Goal: Obtain resource: Obtain resource

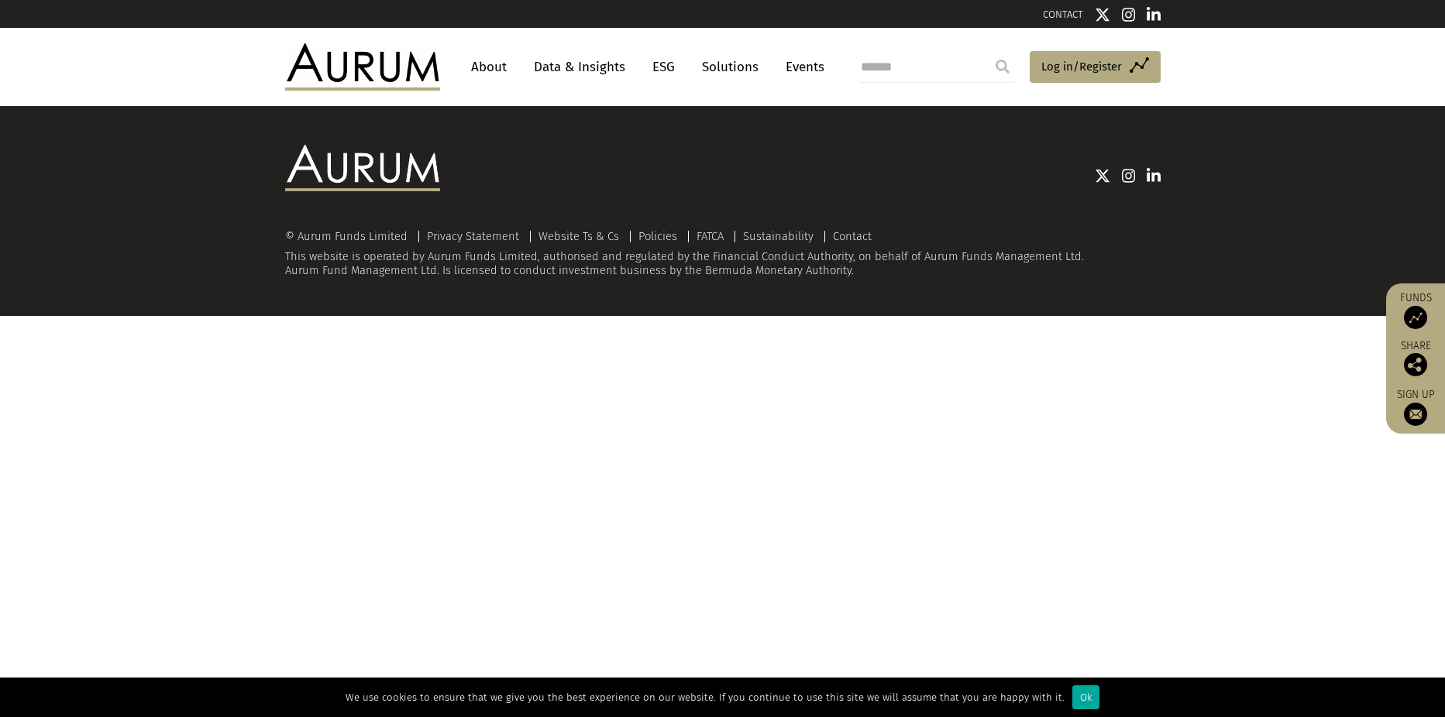
click at [659, 70] on link "ESG" at bounding box center [664, 67] width 38 height 29
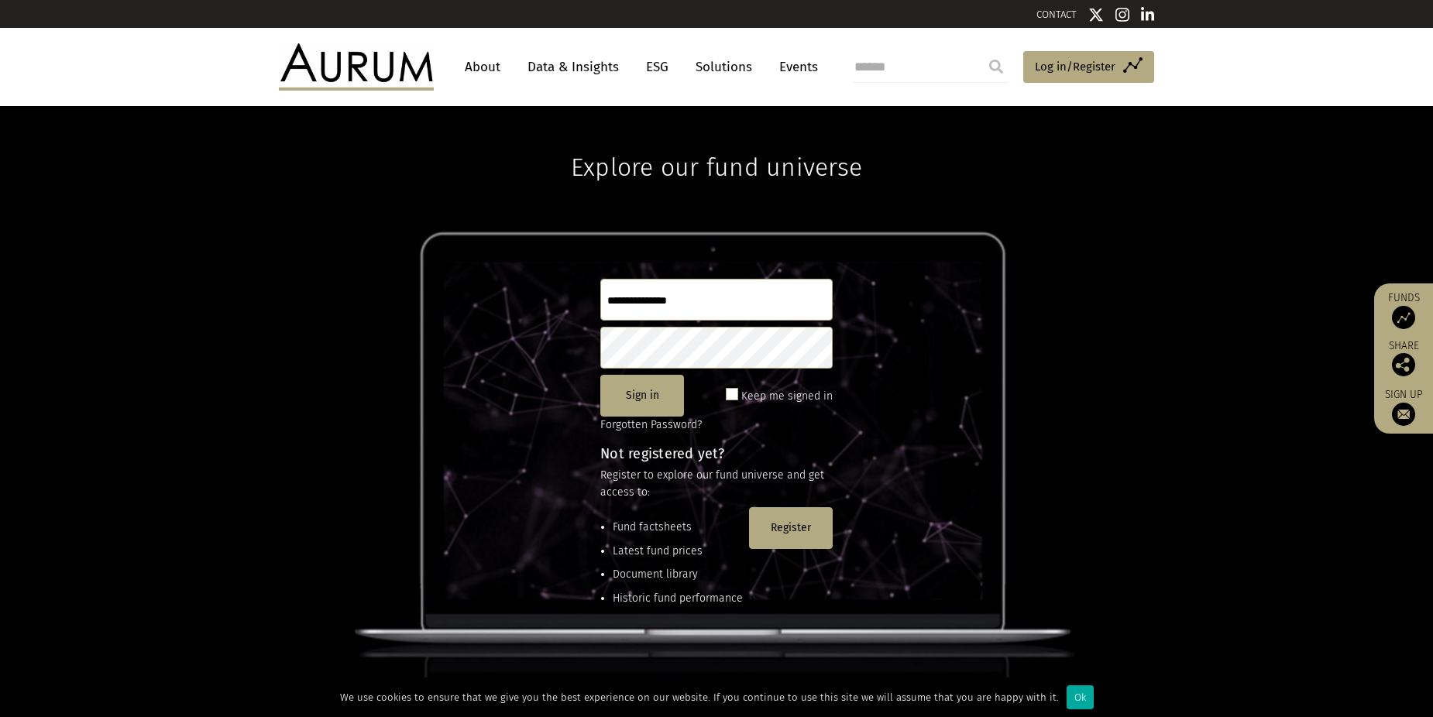
type input "**********"
click at [583, 71] on link "Data & Insights" at bounding box center [573, 67] width 107 height 29
click at [640, 395] on button "Sign in" at bounding box center [642, 396] width 84 height 42
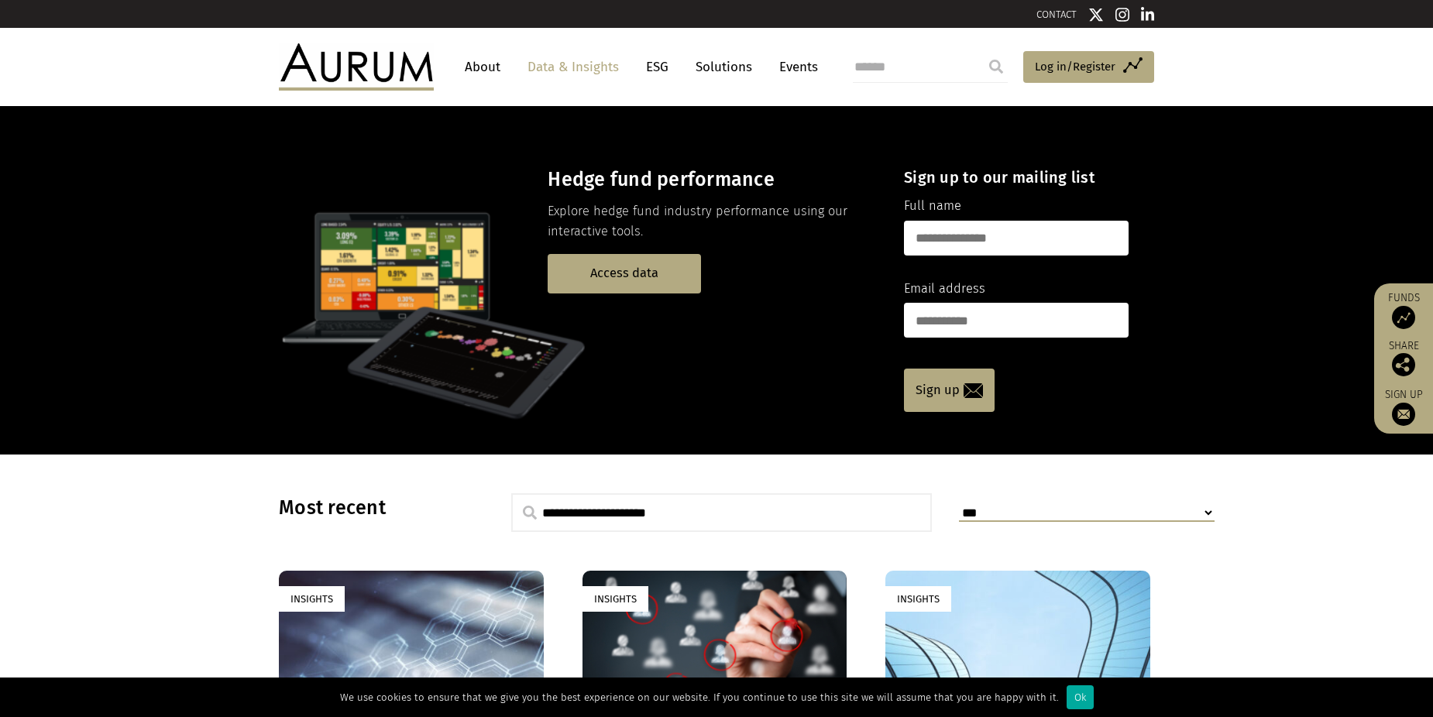
click at [741, 71] on link "Solutions" at bounding box center [724, 67] width 72 height 29
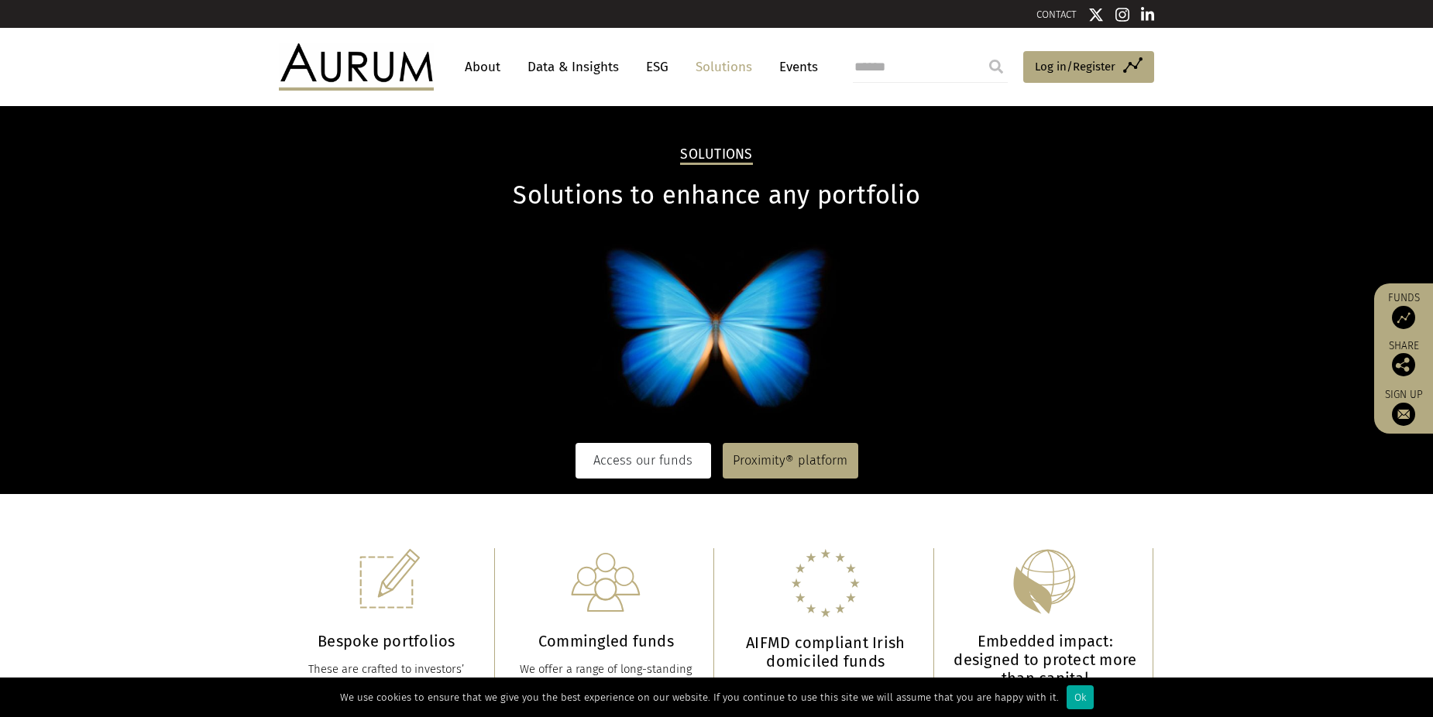
click at [636, 463] on link "Access our funds" at bounding box center [644, 461] width 136 height 36
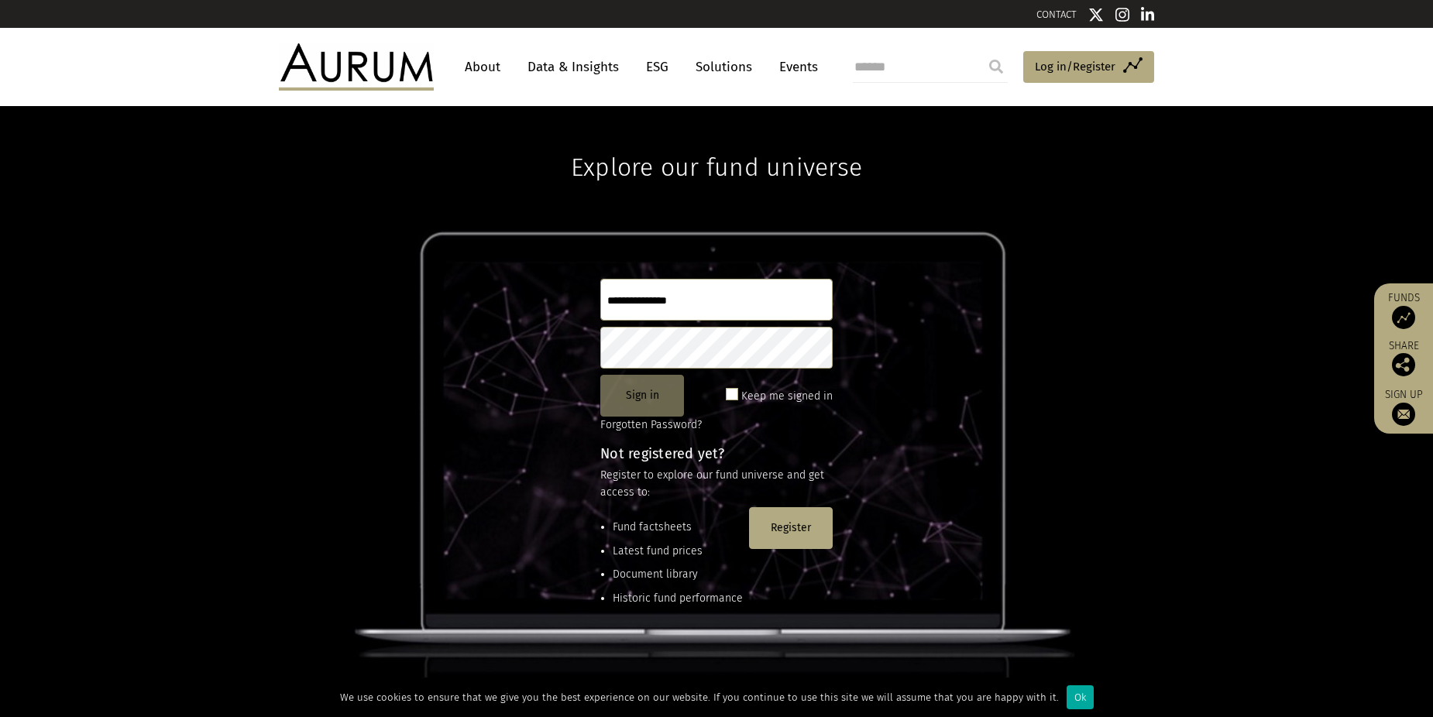
type input "**********"
click at [640, 387] on button "Sign in" at bounding box center [642, 396] width 84 height 42
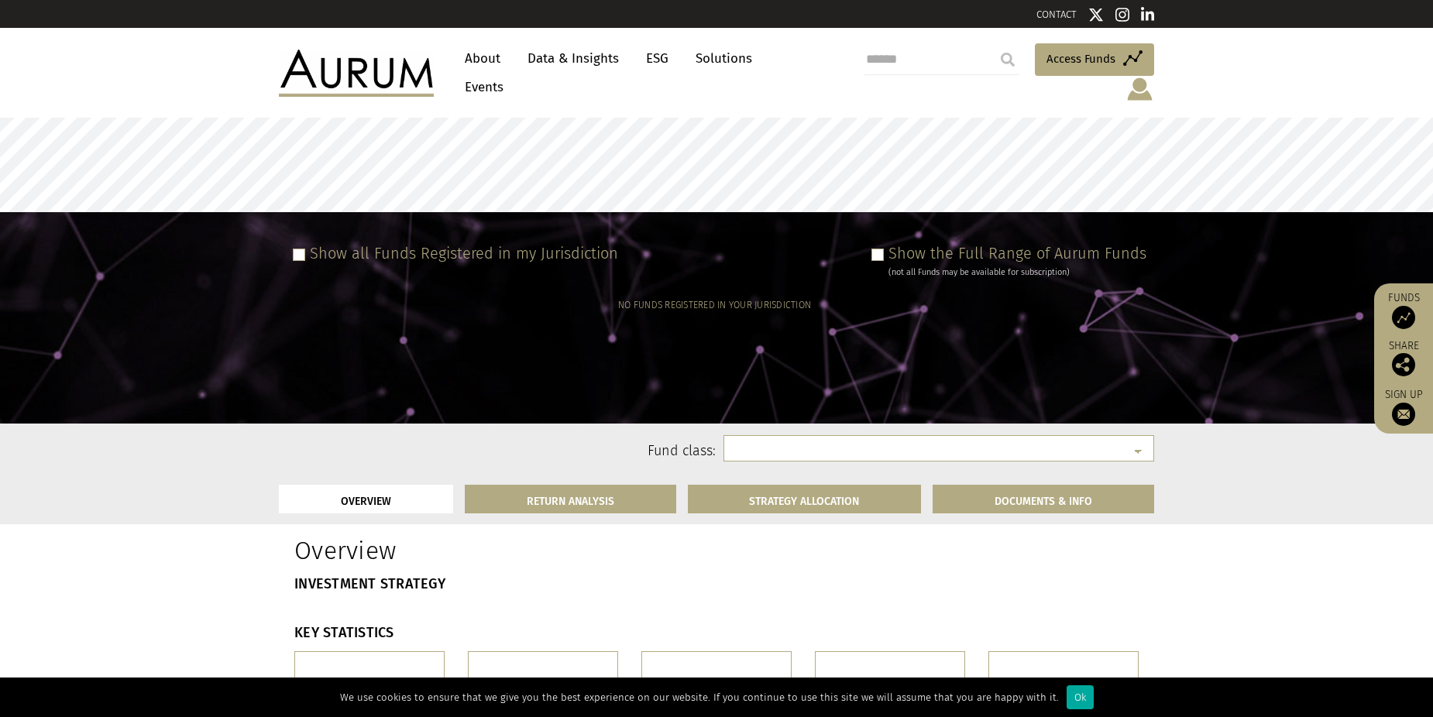
click at [884, 249] on span at bounding box center [878, 255] width 12 height 12
select select
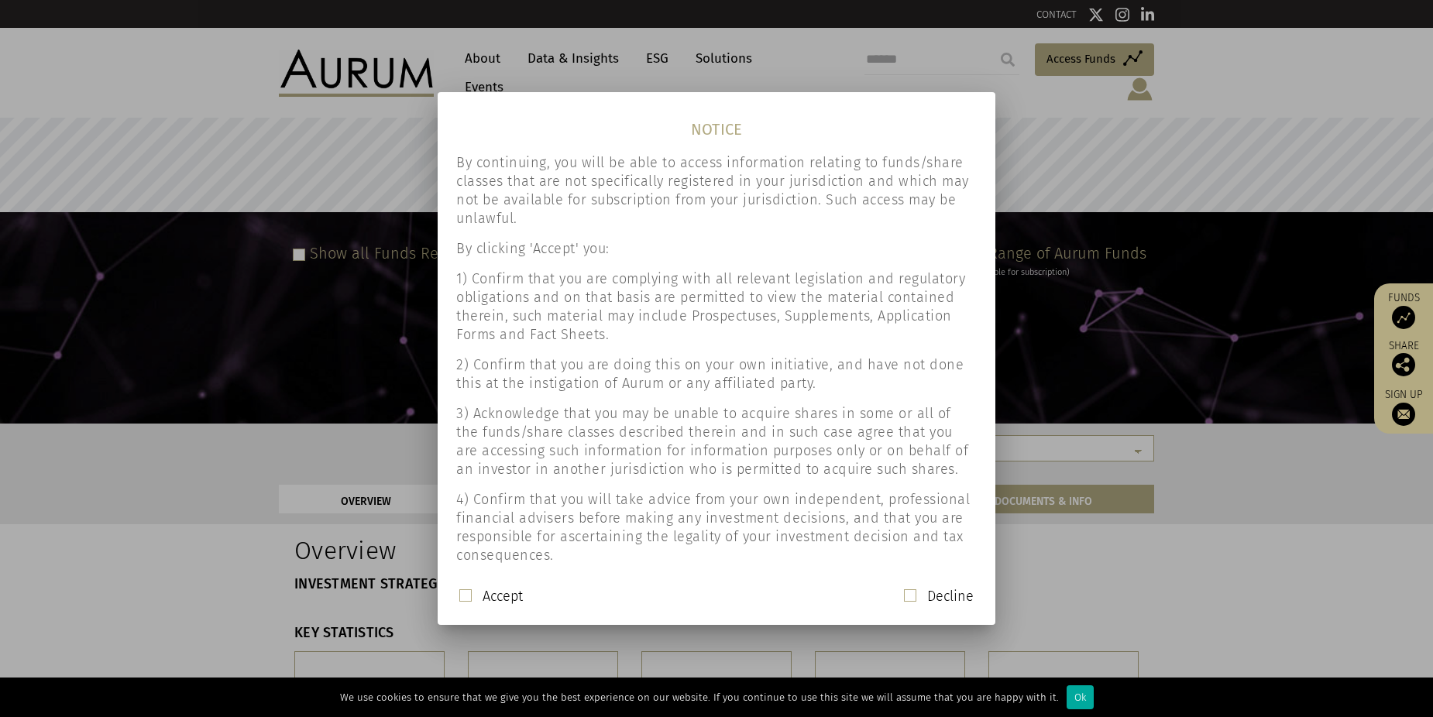
click at [466, 599] on span at bounding box center [465, 596] width 12 height 12
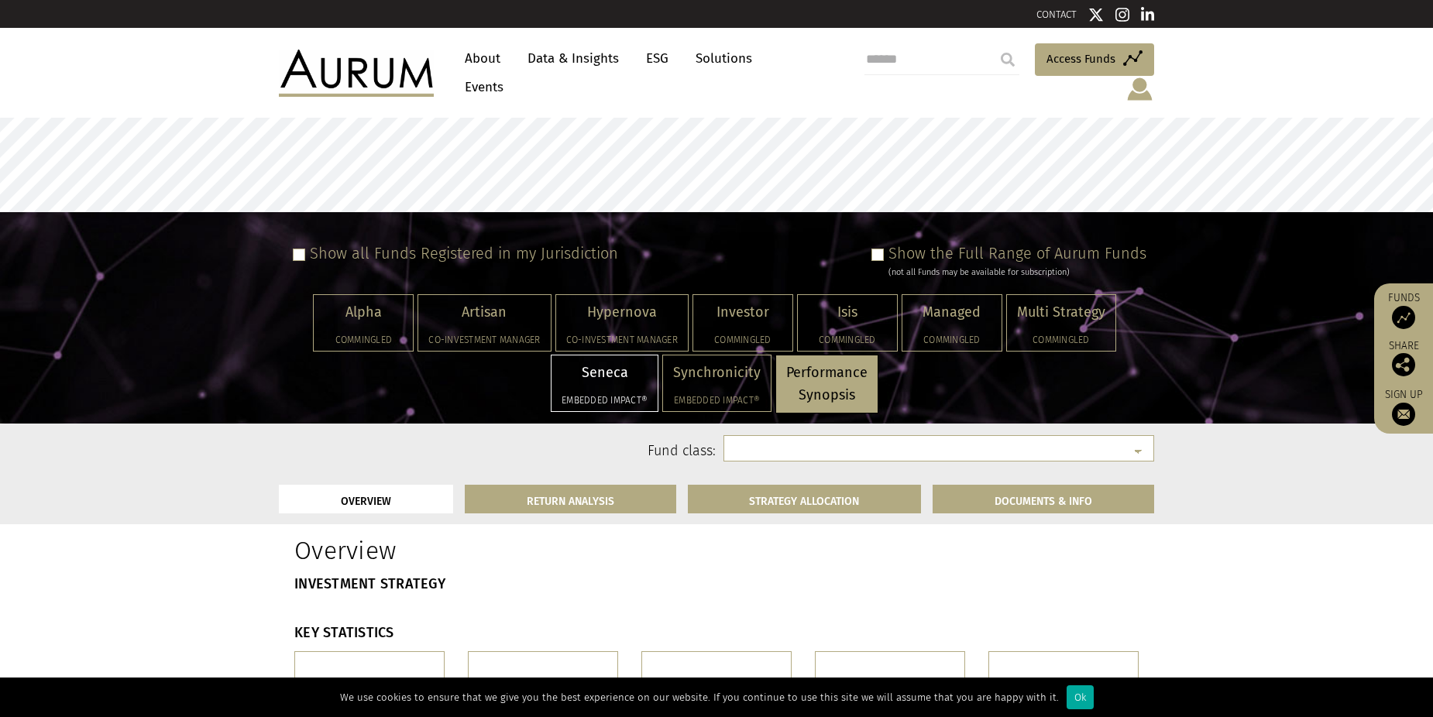
click at [604, 377] on div "Seneca Embedded Impact®" at bounding box center [605, 384] width 106 height 56
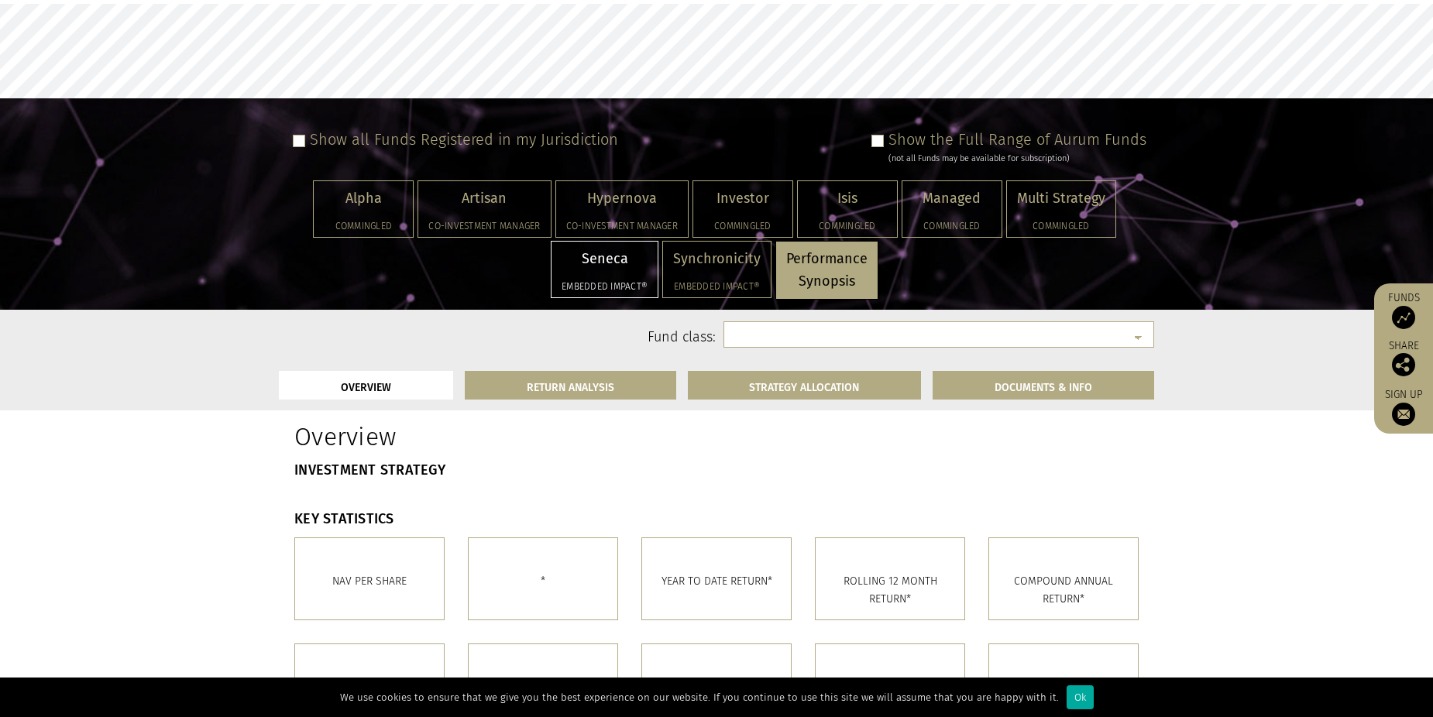
select select "**********"
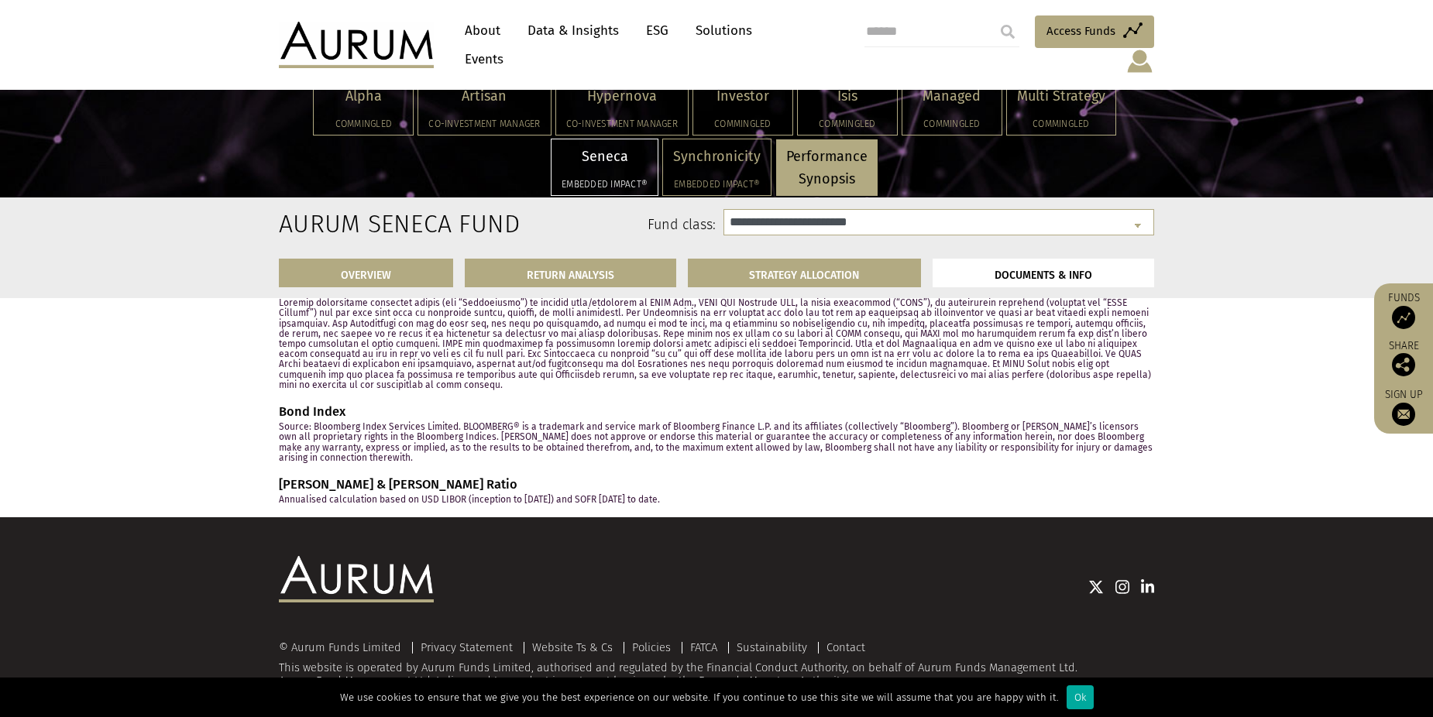
scroll to position [5773, 0]
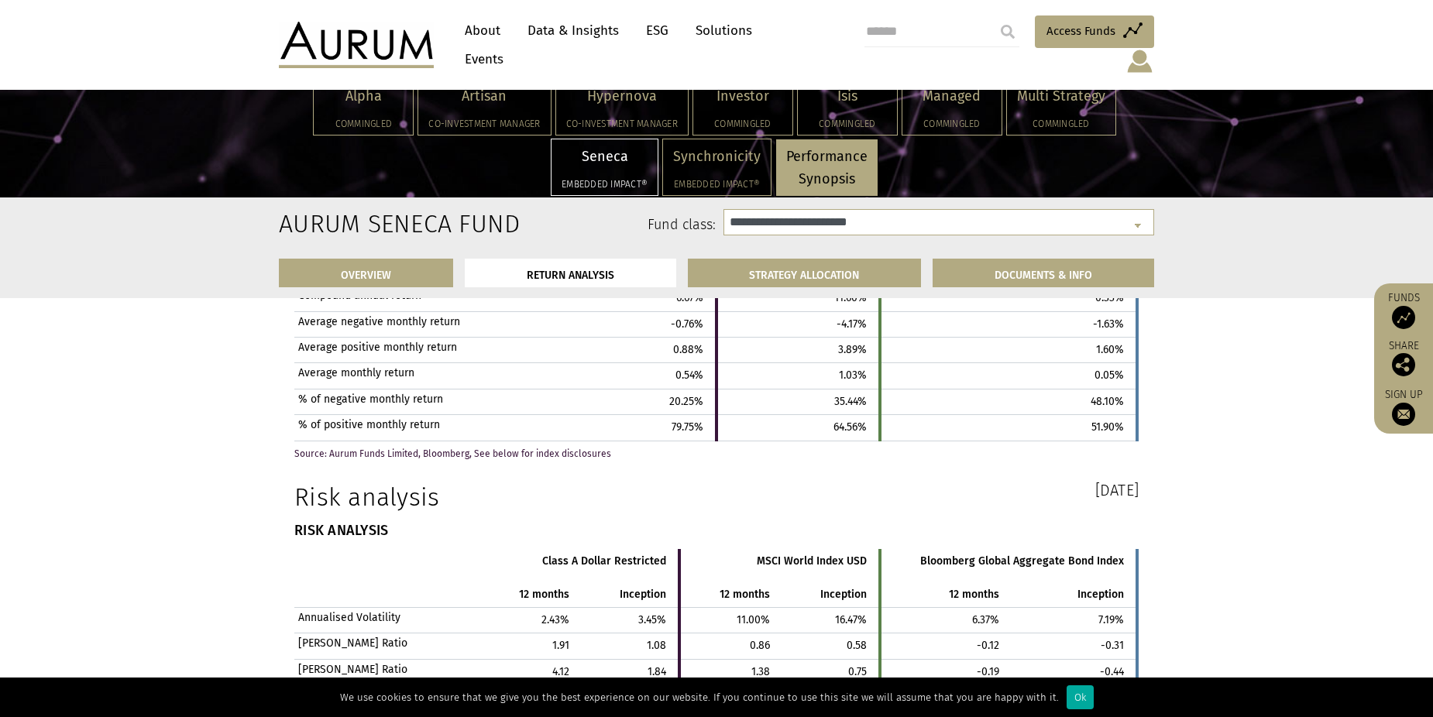
scroll to position [2654, 0]
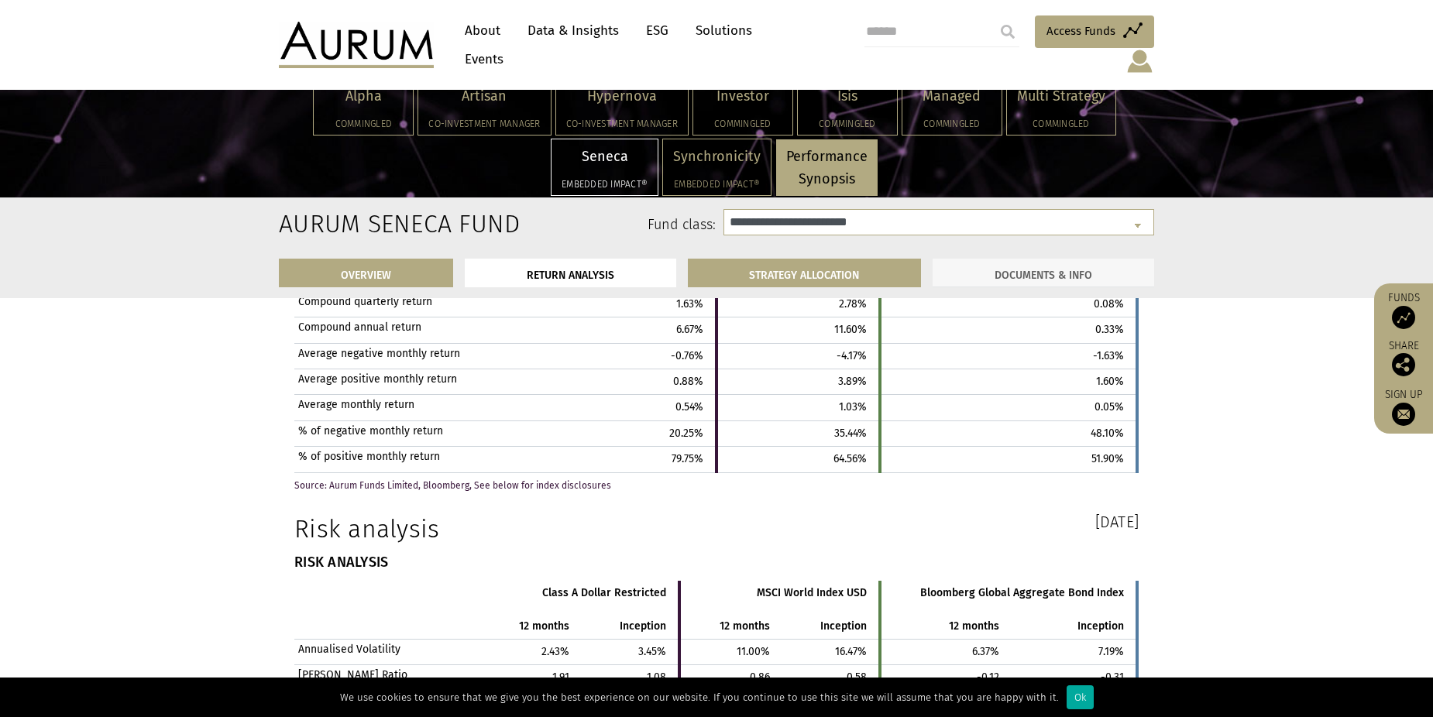
click at [1044, 266] on link "DOCUMENTS & INFO" at bounding box center [1044, 273] width 222 height 29
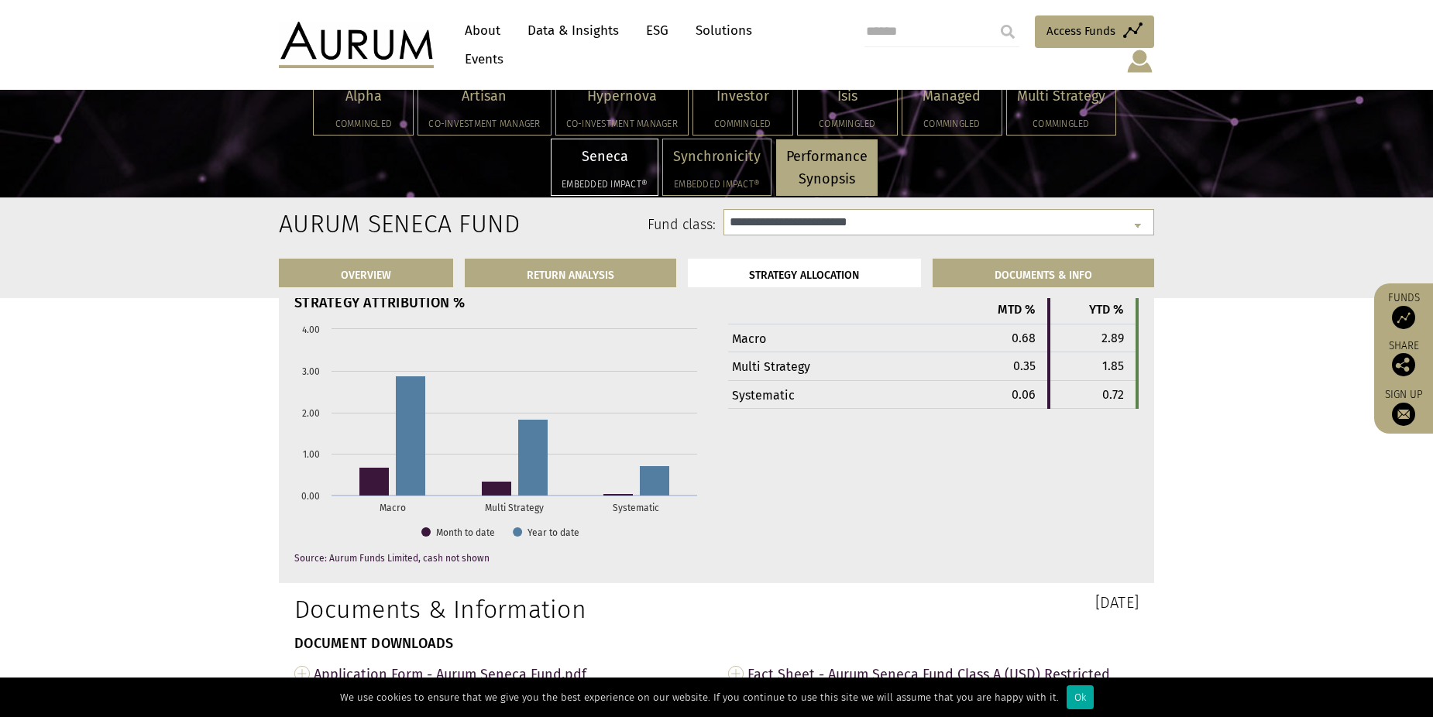
scroll to position [4742, 0]
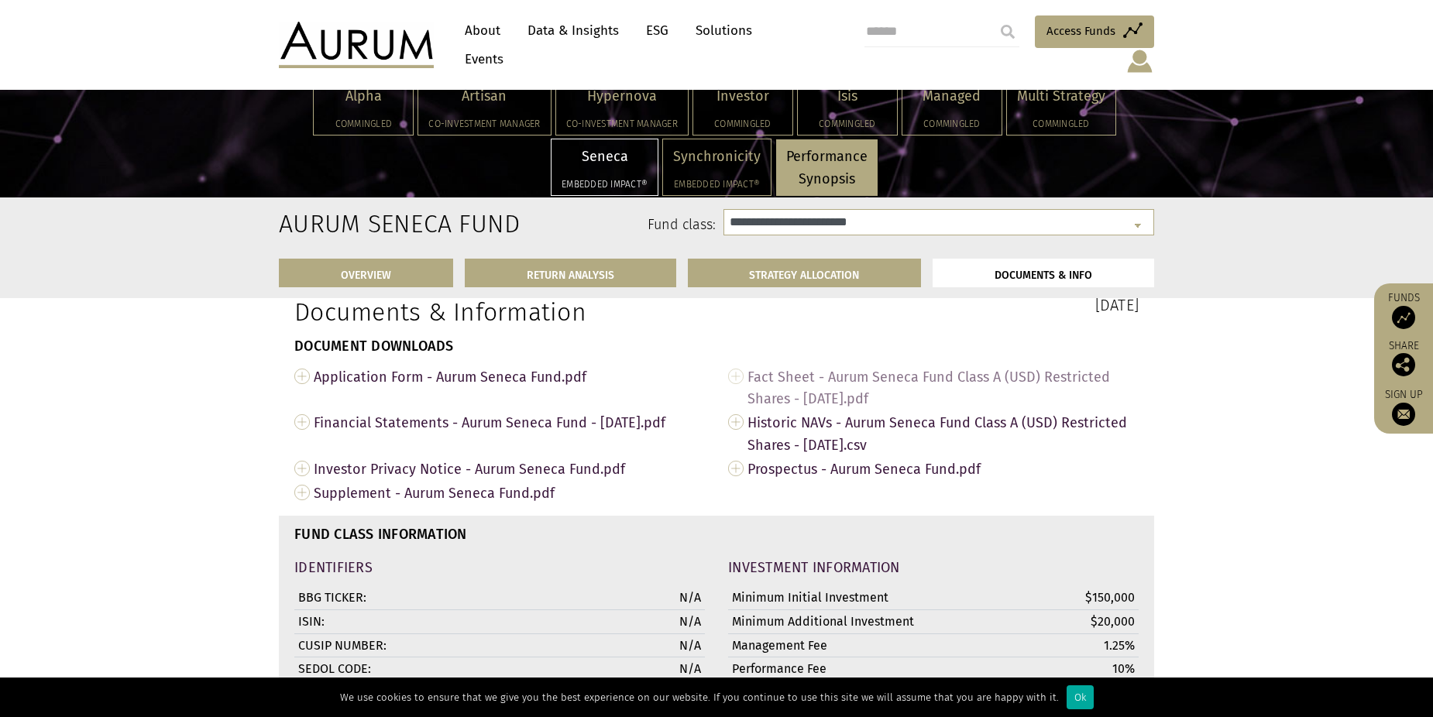
click at [799, 390] on span "Fact Sheet - Aurum Seneca Fund Class A (USD) Restricted Shares - [DATE].pdf" at bounding box center [943, 388] width 391 height 46
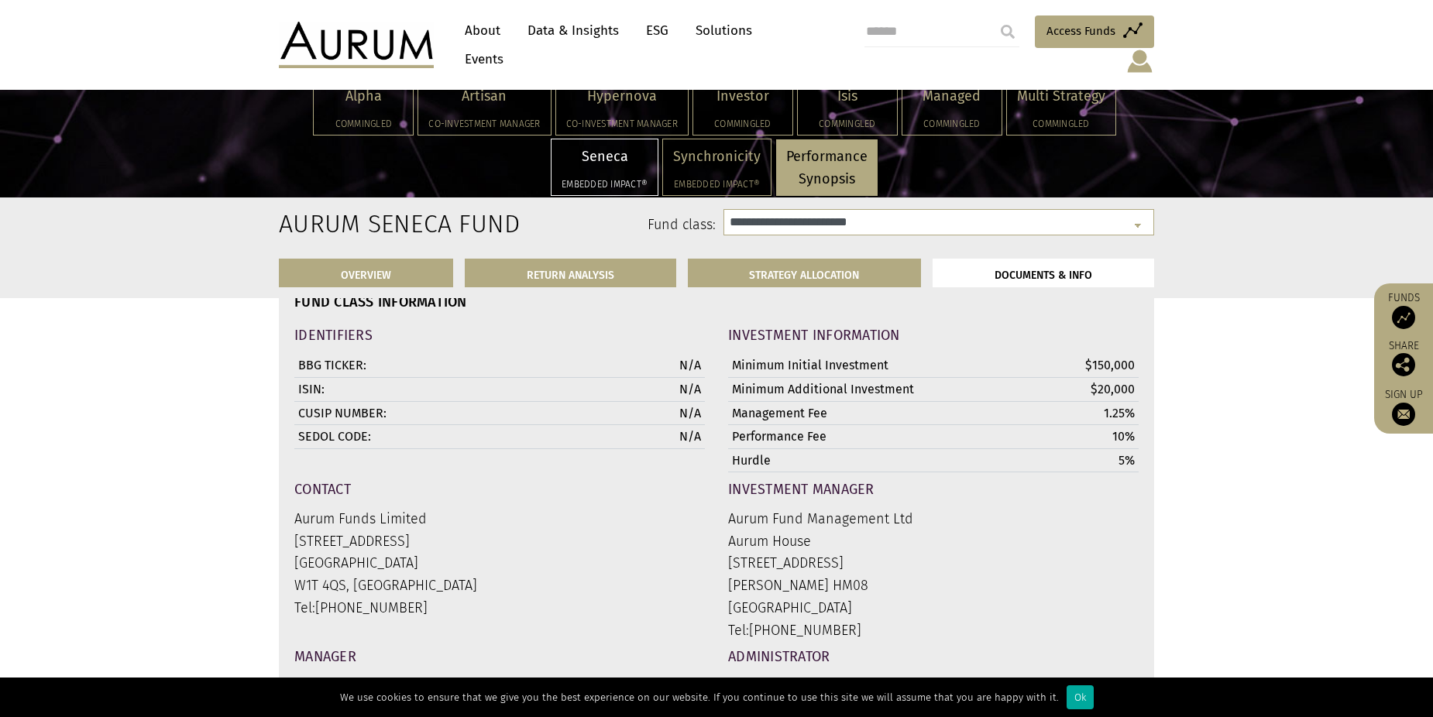
scroll to position [4974, 0]
